Goal: Find specific page/section: Find specific page/section

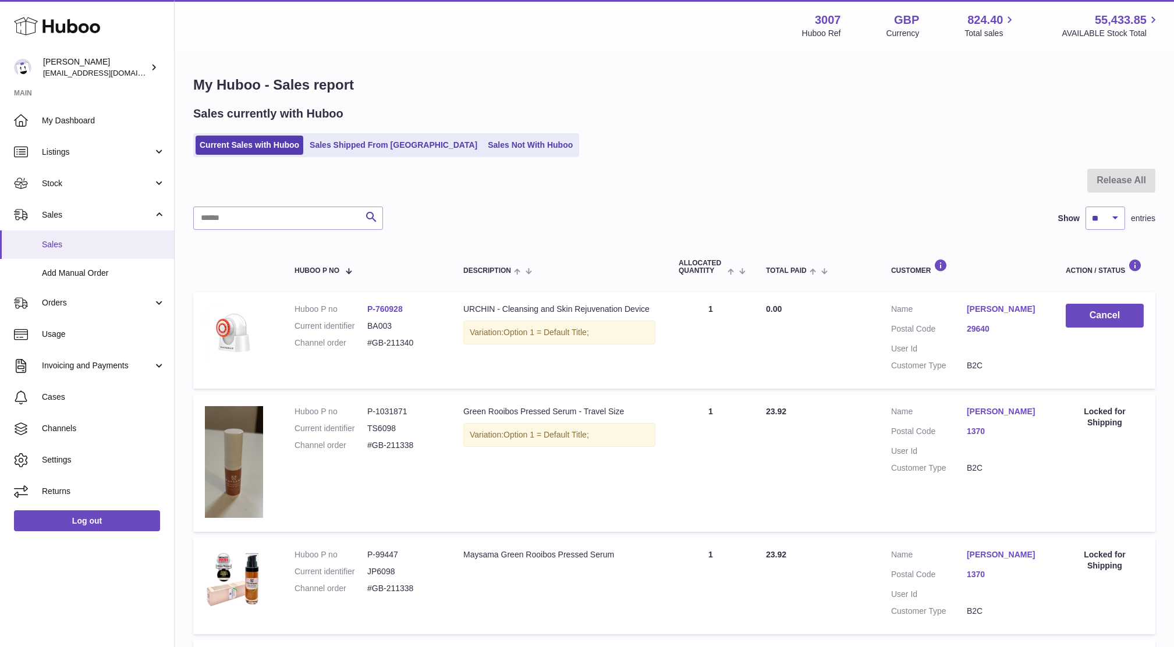
click at [74, 251] on link "Sales" at bounding box center [87, 244] width 174 height 29
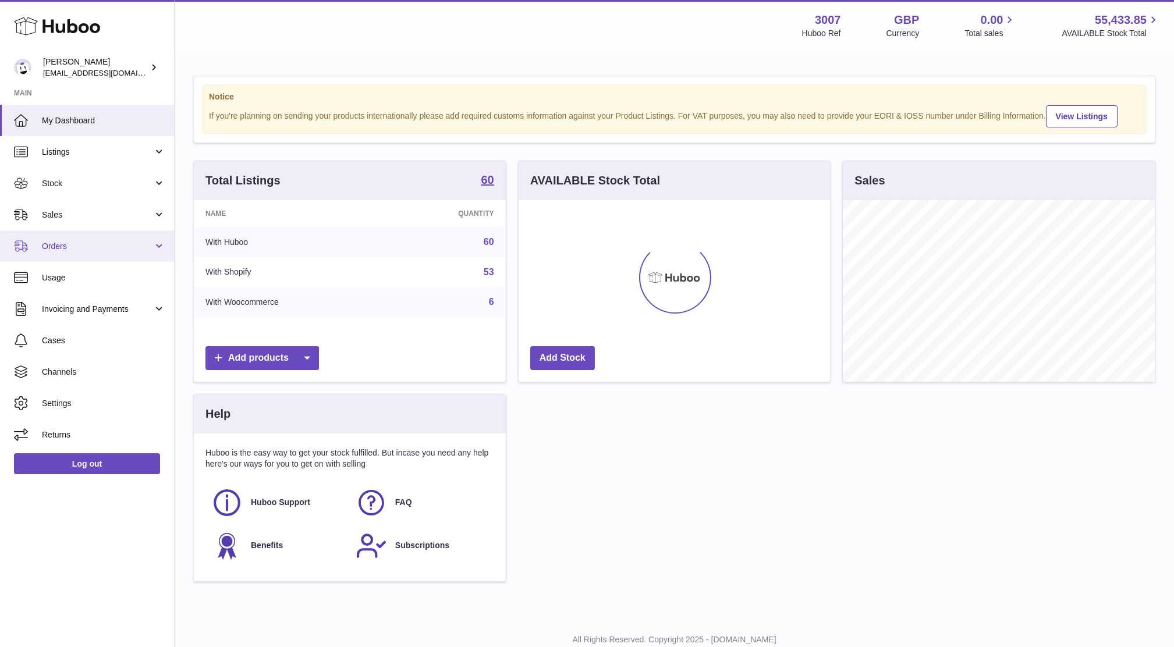
scroll to position [181, 311]
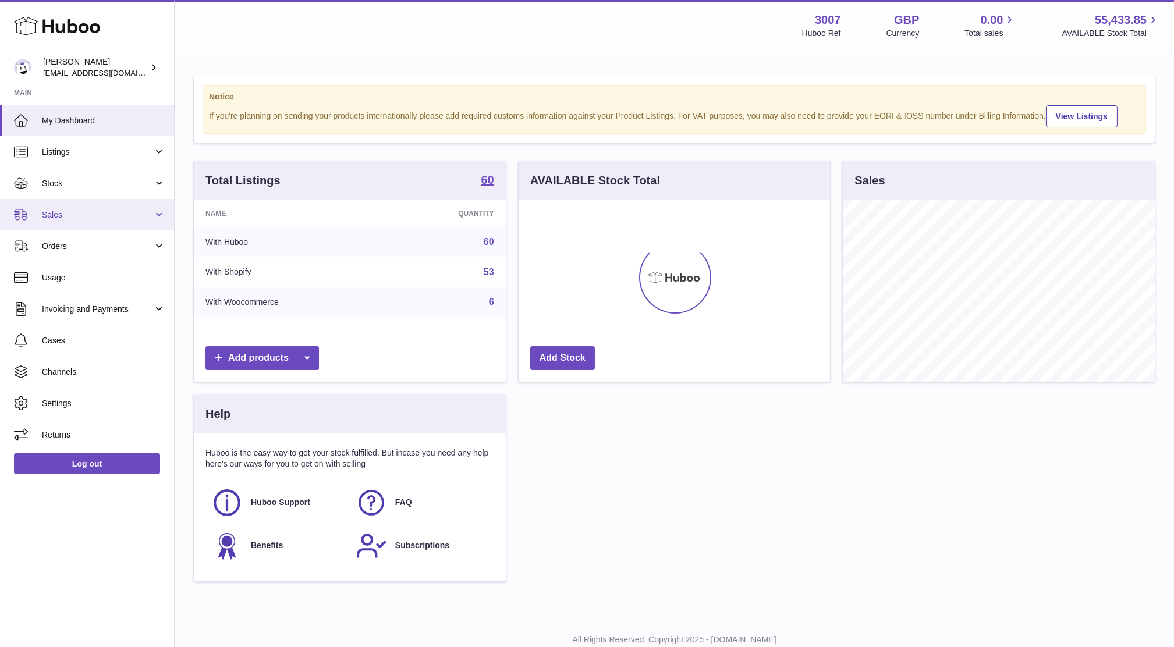
click at [68, 210] on span "Sales" at bounding box center [97, 215] width 111 height 11
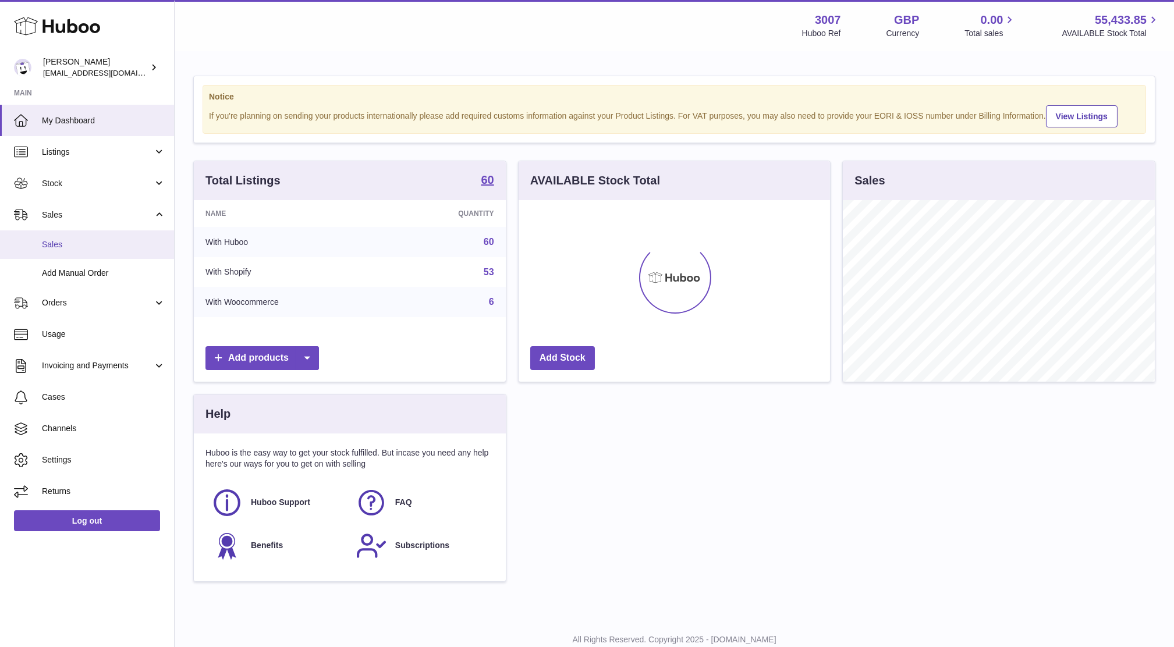
click at [72, 247] on span "Sales" at bounding box center [103, 244] width 123 height 11
